Goal: Share content

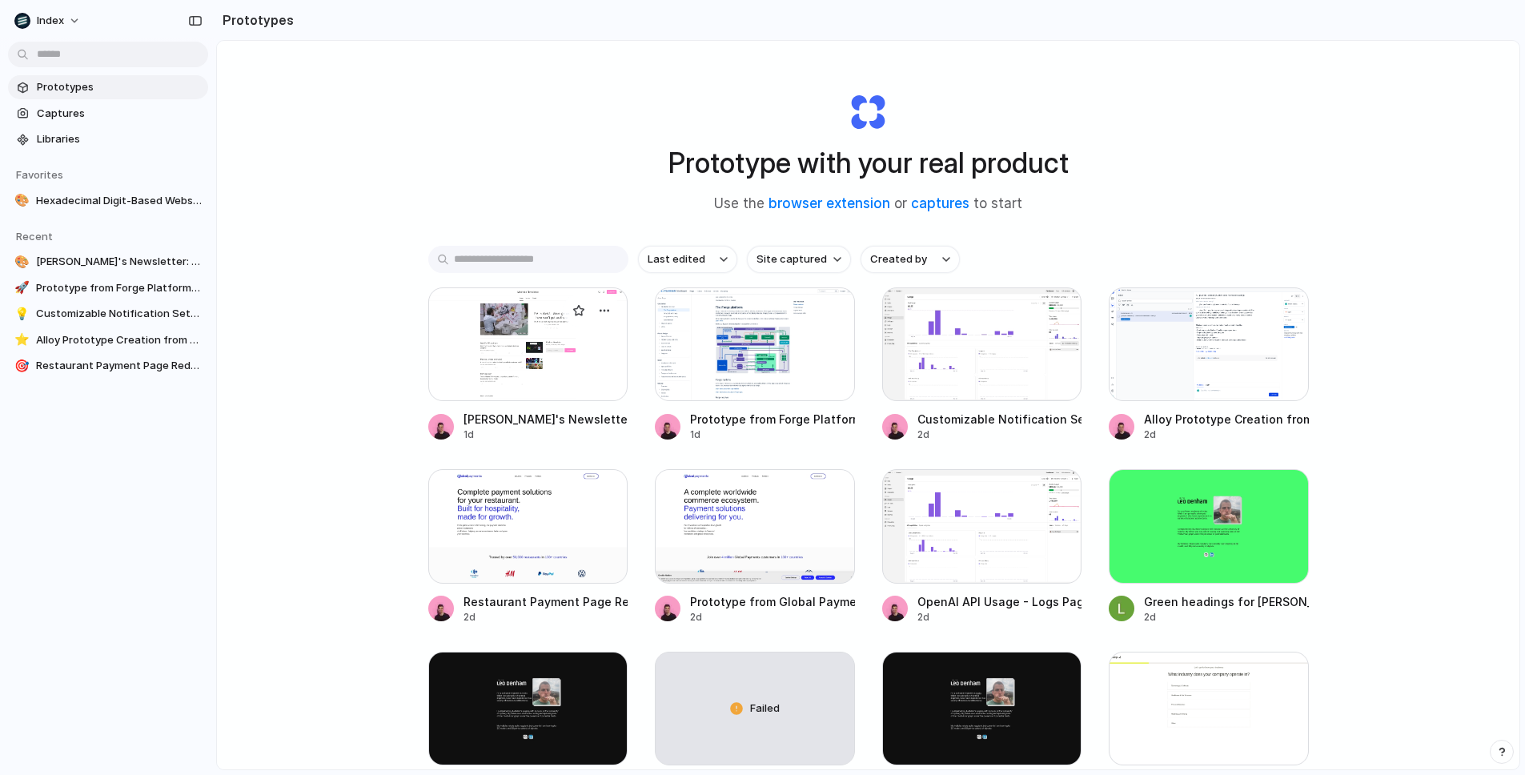
click at [528, 346] on div at bounding box center [528, 344] width 200 height 114
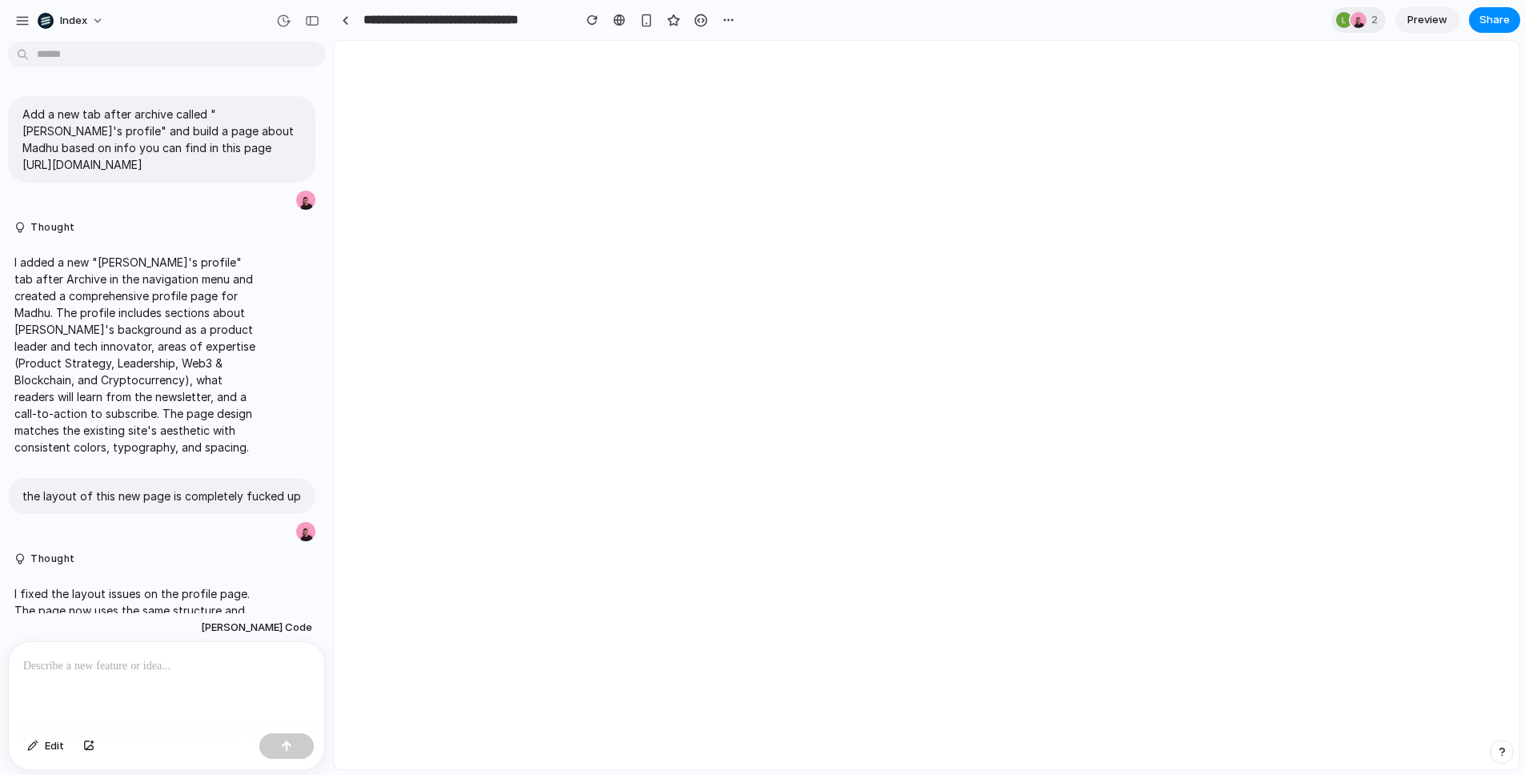
scroll to position [130, 0]
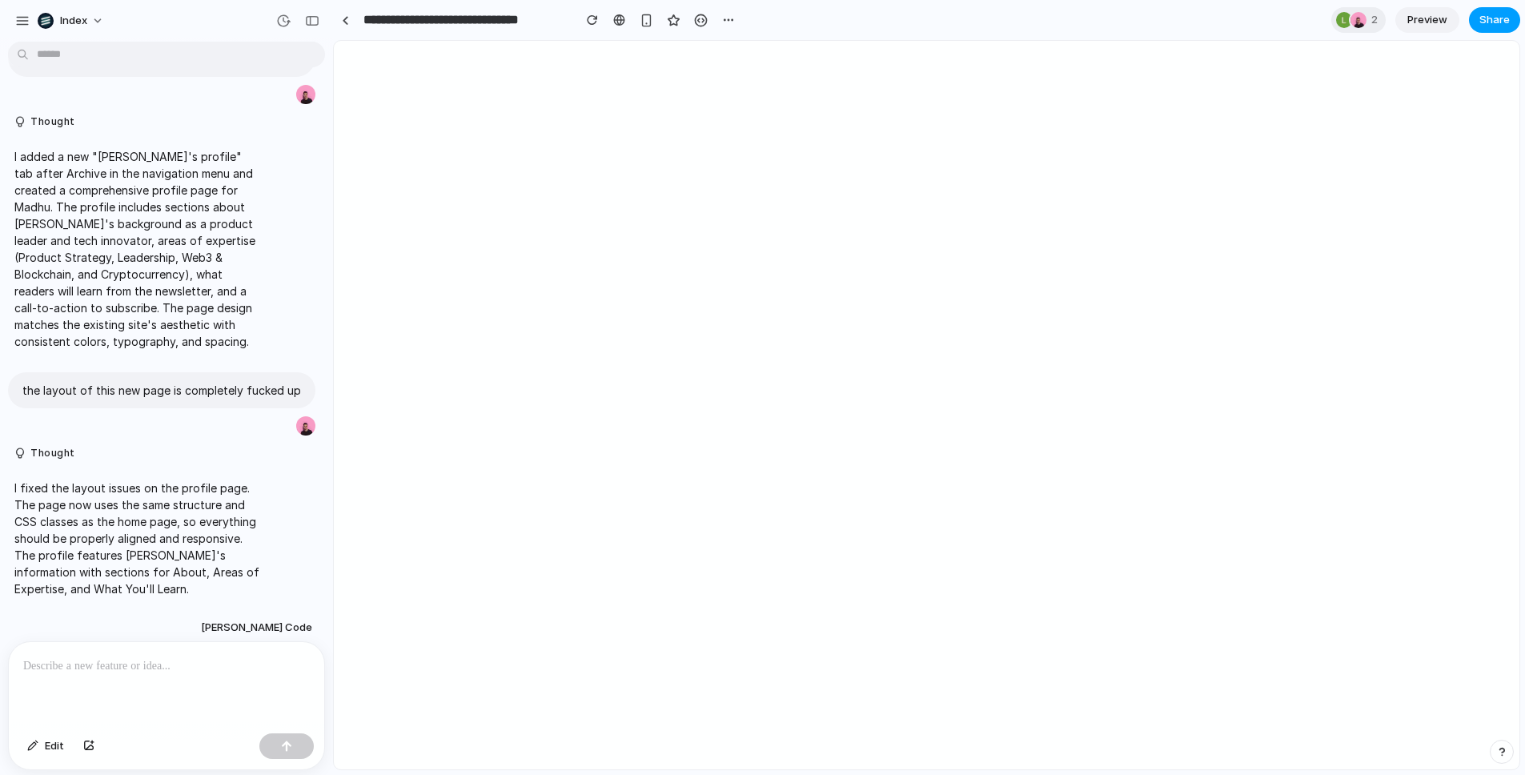
click at [1469, 18] on button "Share" at bounding box center [1494, 20] width 51 height 26
click at [1487, 21] on div "Share ' Madhu's Newsletter: Profile Page ' [PERSON_NAME] Creator Anyone at Inde…" at bounding box center [762, 387] width 1525 height 775
click at [1486, 22] on span "Share" at bounding box center [1494, 20] width 30 height 16
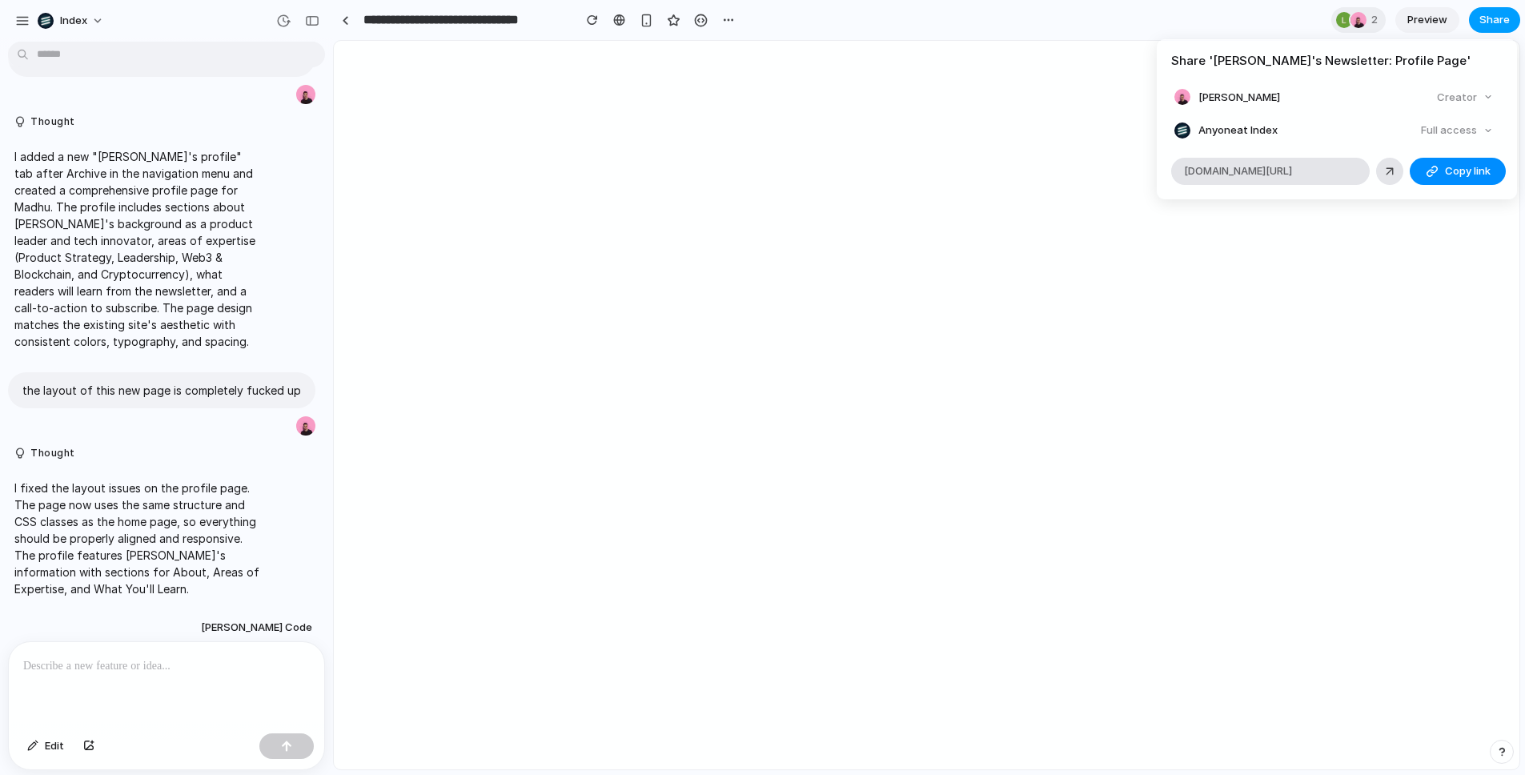
scroll to position [0, 0]
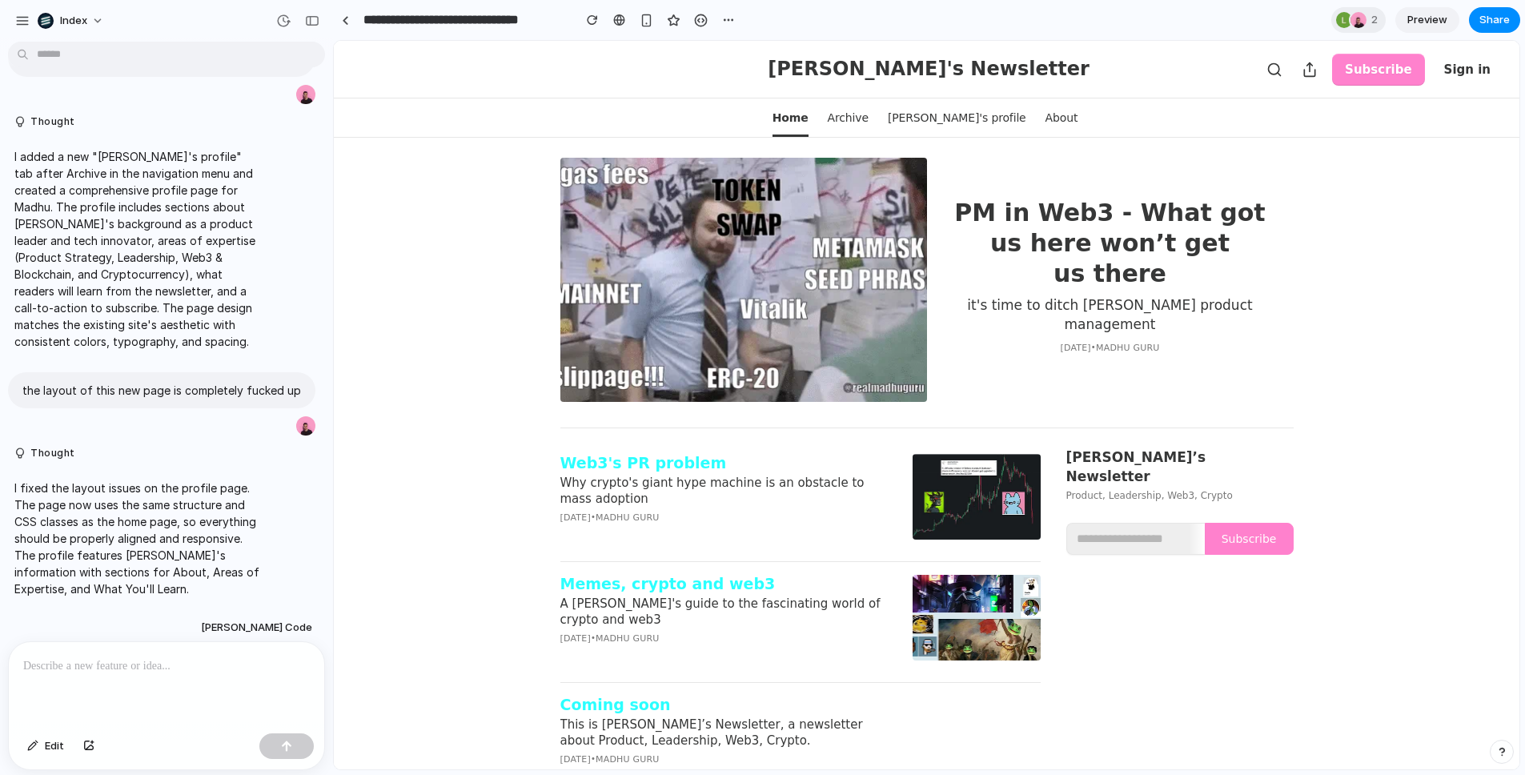
click at [1487, 22] on div "Share ' Madhu's Newsletter: Profile Page ' [PERSON_NAME] Creator Anyone at Inde…" at bounding box center [762, 387] width 1525 height 775
